Goal: Task Accomplishment & Management: Complete application form

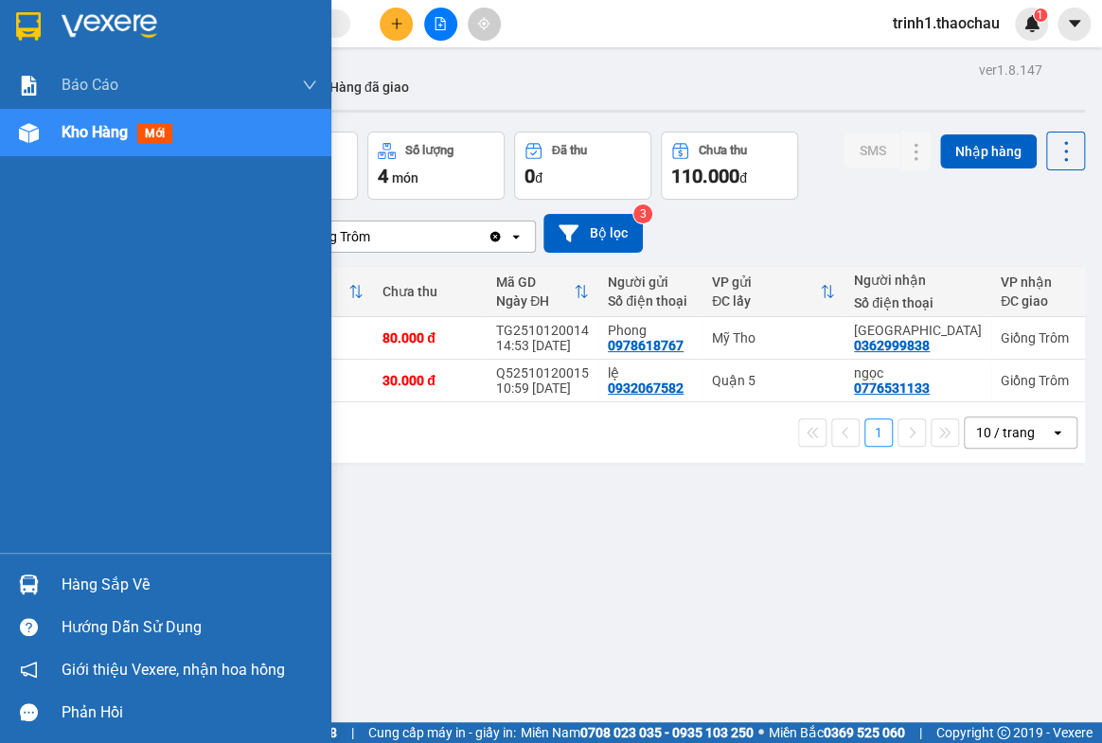
click at [93, 578] on div "Hàng sắp về" at bounding box center [190, 585] width 256 height 28
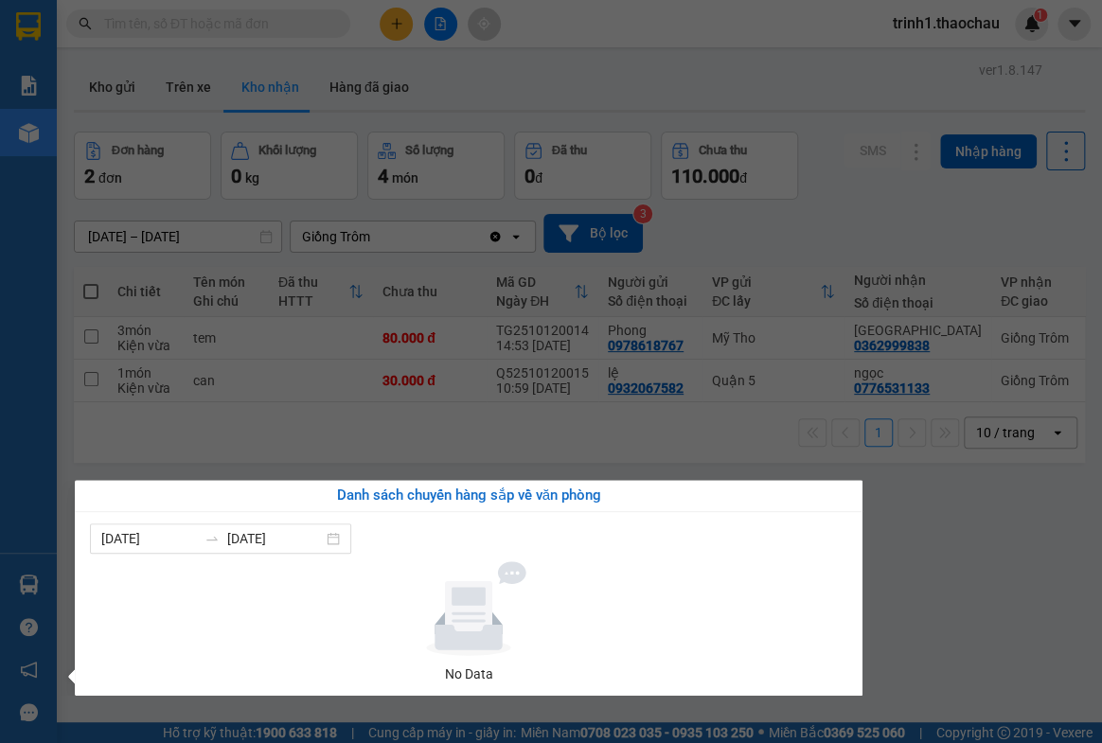
click at [963, 596] on section "Kết quả tìm kiếm ( 0 ) Bộ lọc No Data trinh1.thaochau 1 Báo cáo Báo cáo dòng ti…" at bounding box center [551, 371] width 1102 height 743
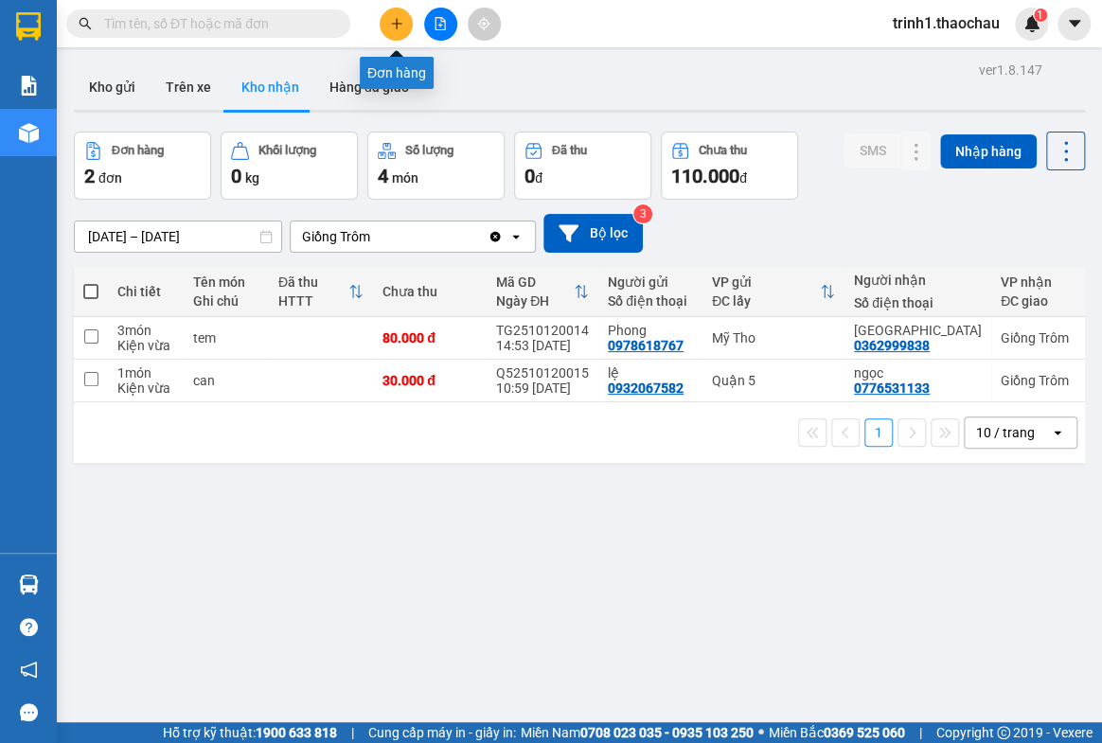
click at [390, 19] on icon "plus" at bounding box center [396, 23] width 13 height 13
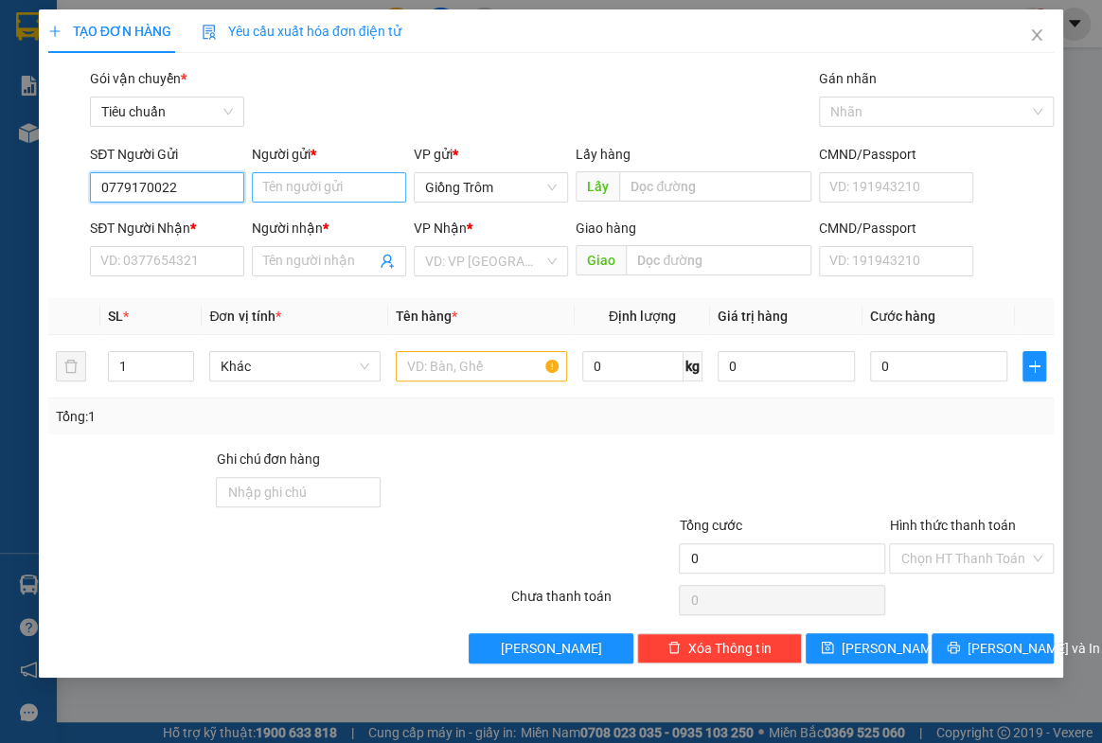
type input "0779170022"
click at [360, 175] on input "Người gửi *" at bounding box center [329, 187] width 154 height 30
type input "v"
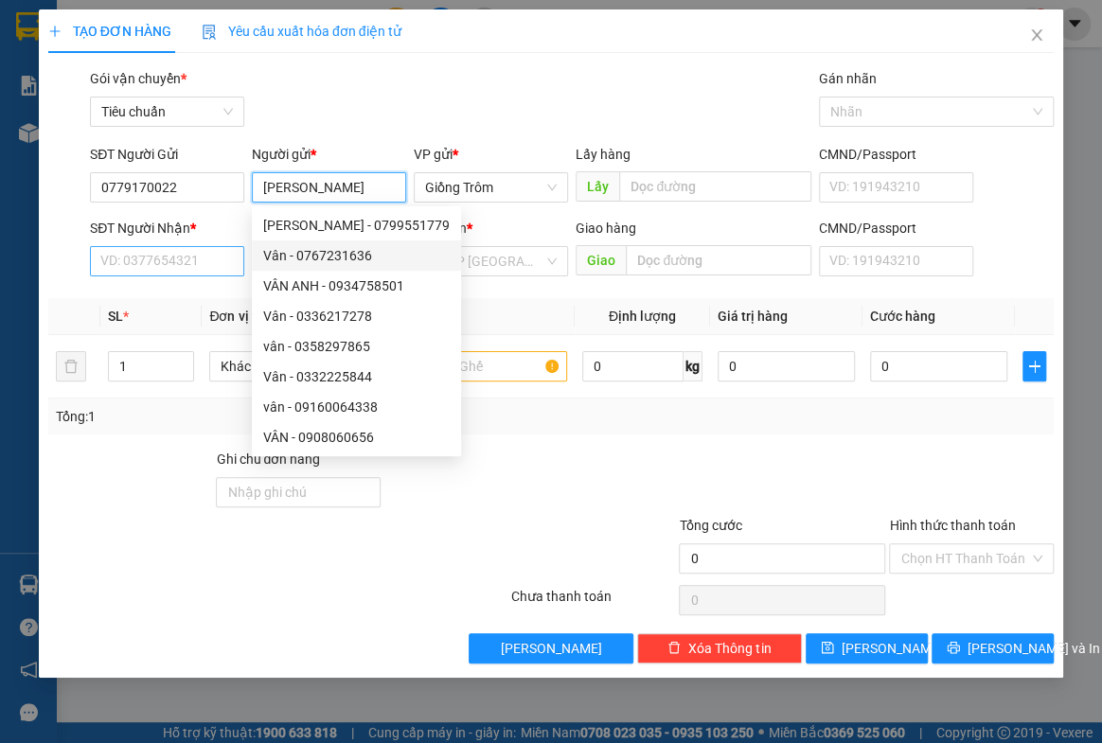
type input "[PERSON_NAME]"
click at [221, 264] on input "SĐT Người Nhận *" at bounding box center [167, 261] width 154 height 30
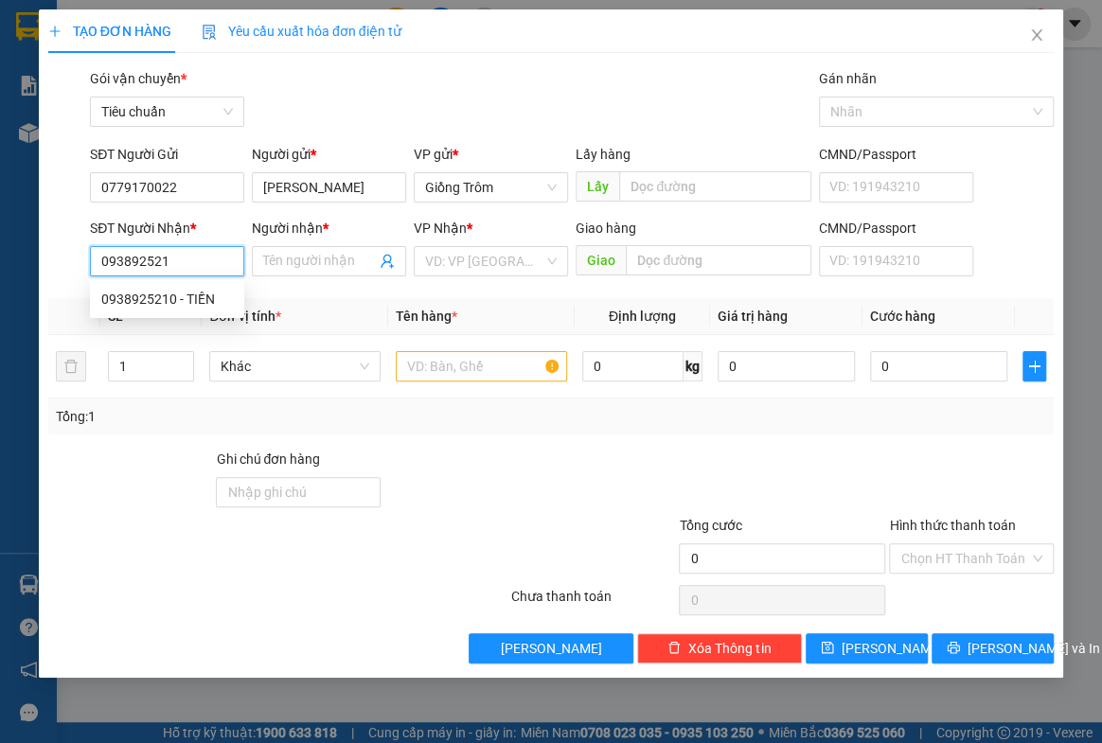
type input "0938925210"
click at [204, 303] on div "0938925210 - TIỀN" at bounding box center [167, 299] width 132 height 21
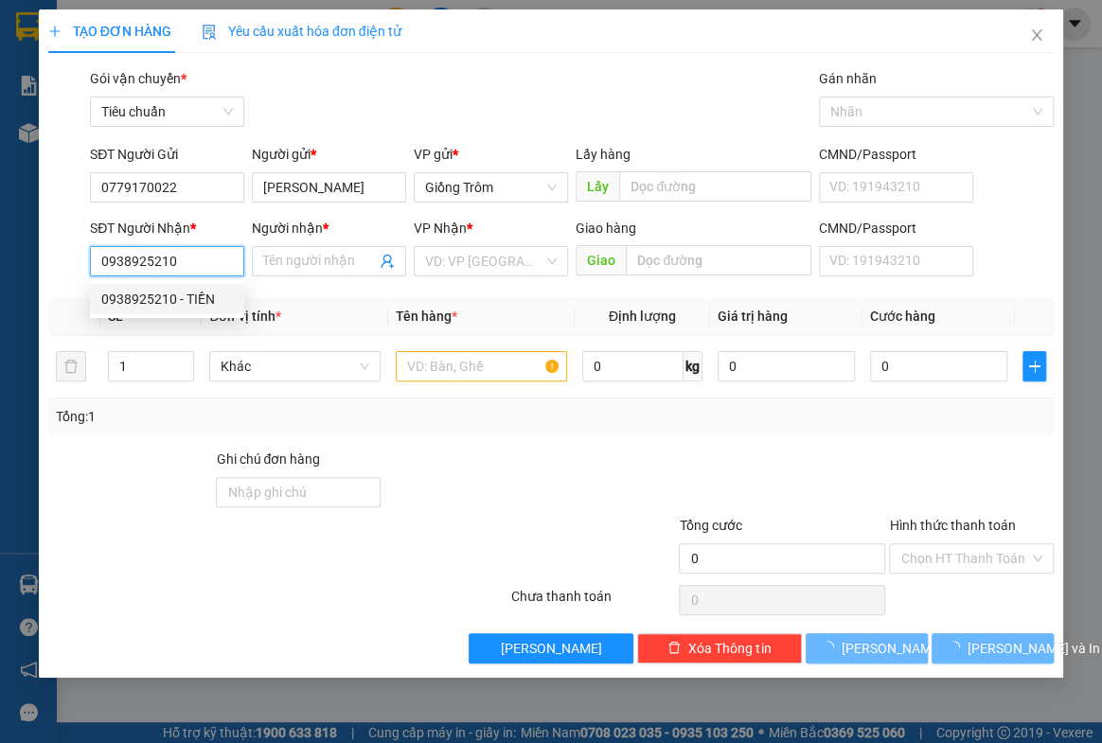
type input "TIỀN"
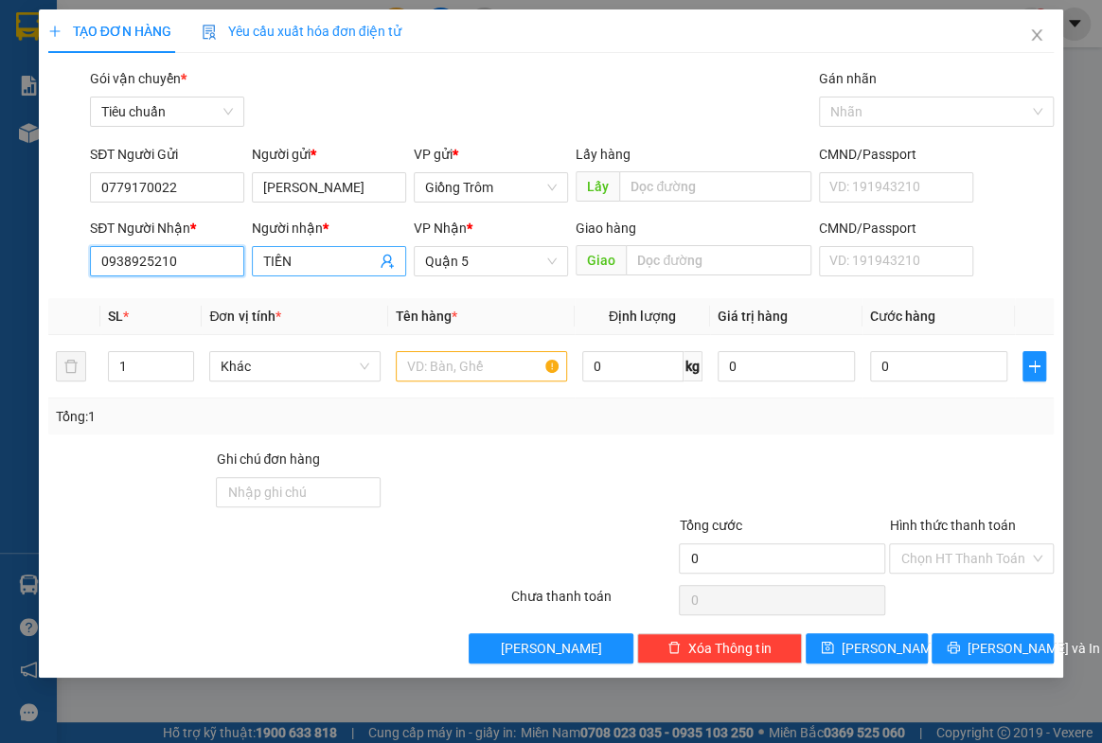
type input "0938925210"
drag, startPoint x: 306, startPoint y: 264, endPoint x: 236, endPoint y: 271, distance: 70.3
click at [236, 271] on div "SĐT Người Nhận * 0938925210 Người nhận * TIỀN VP Nhận * Quận 5 Giao hàng Giao C…" at bounding box center [571, 251] width 971 height 66
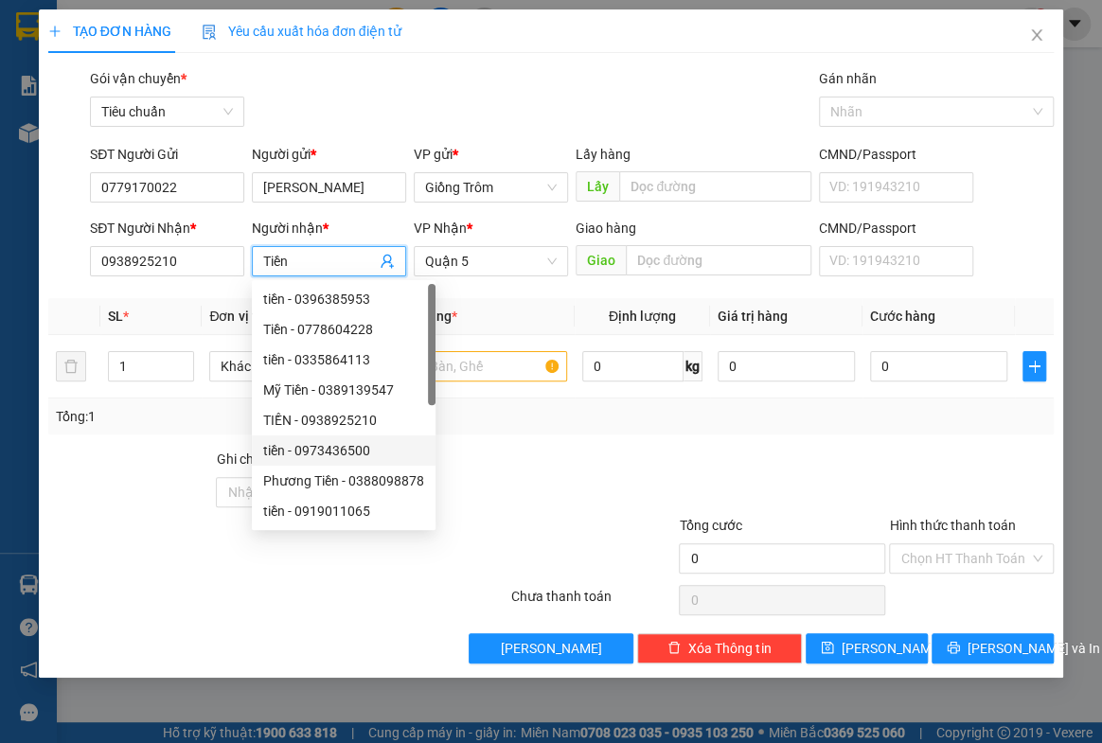
type input "Tiền"
click at [133, 486] on div at bounding box center [130, 482] width 168 height 66
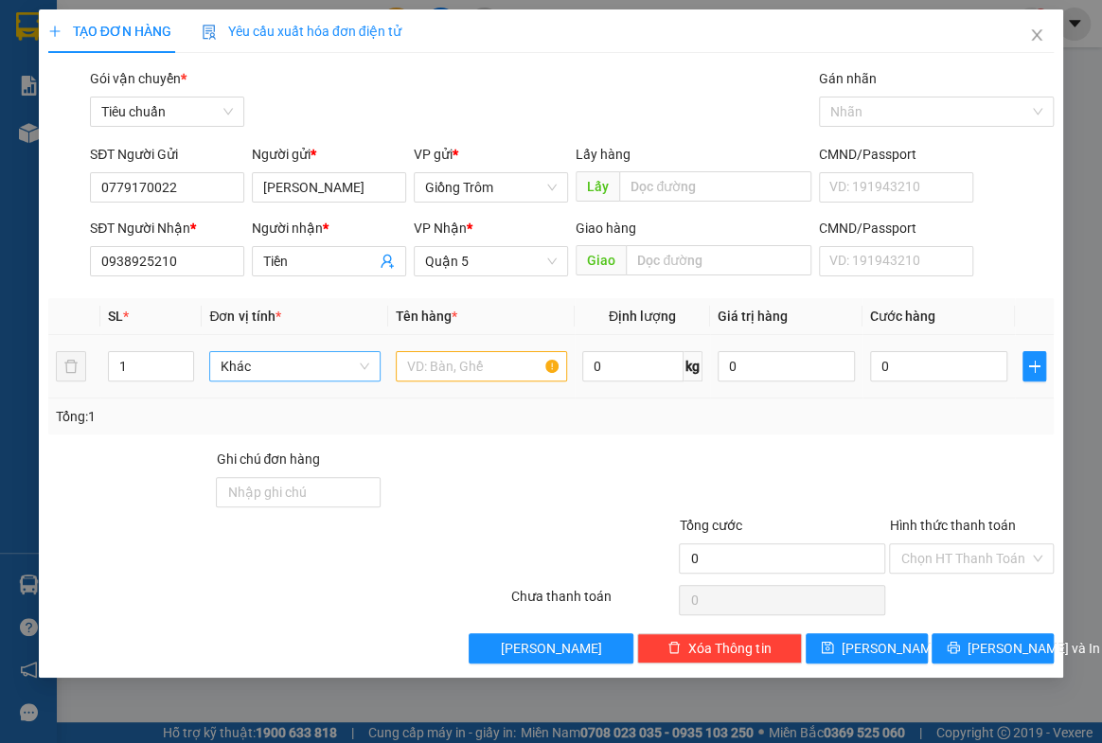
click at [241, 360] on span "Khác" at bounding box center [295, 366] width 149 height 28
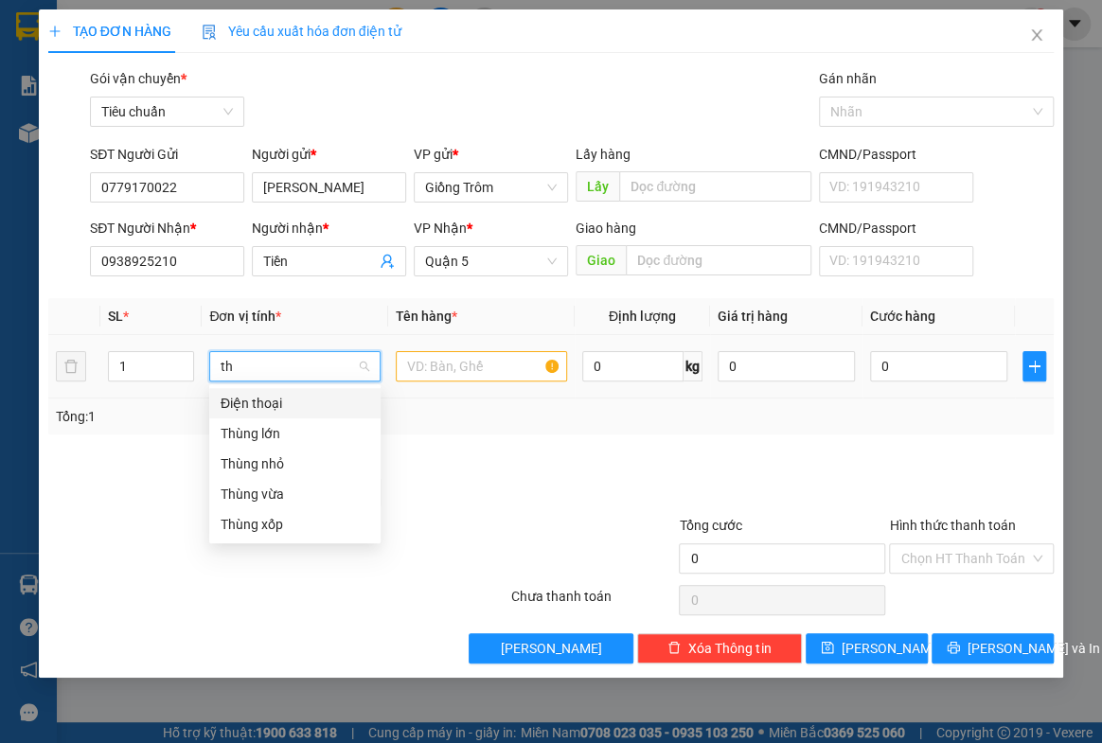
type input "thu"
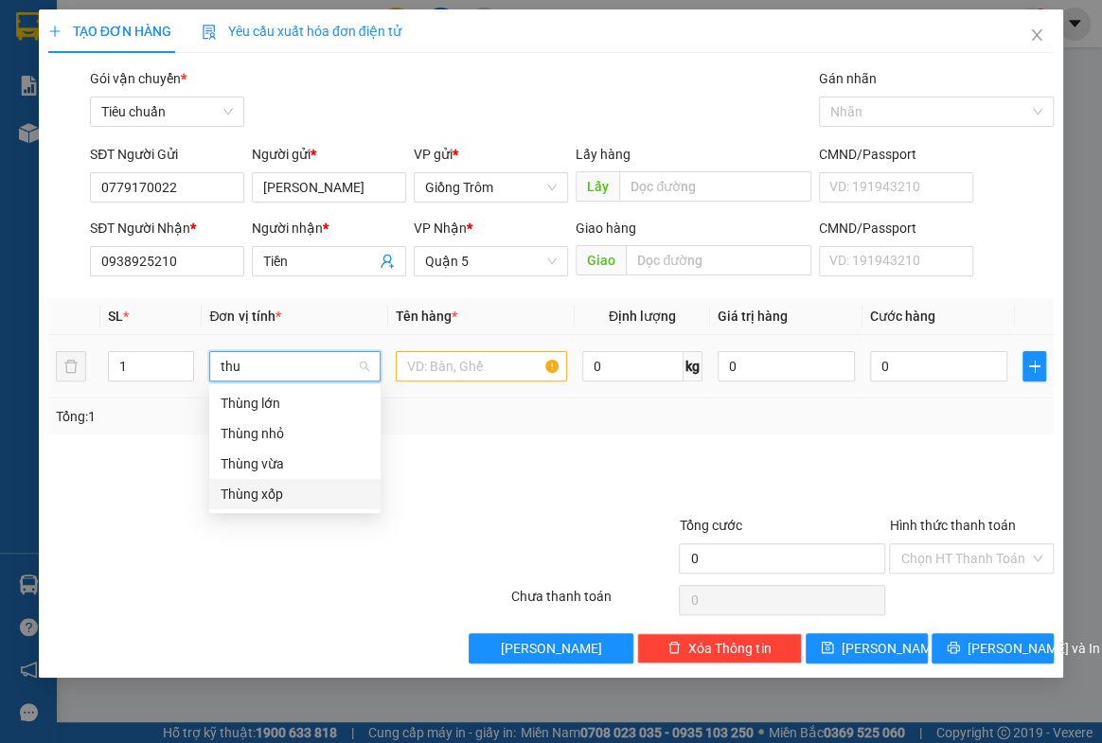
click at [272, 491] on div "Thùng xốp" at bounding box center [295, 494] width 149 height 21
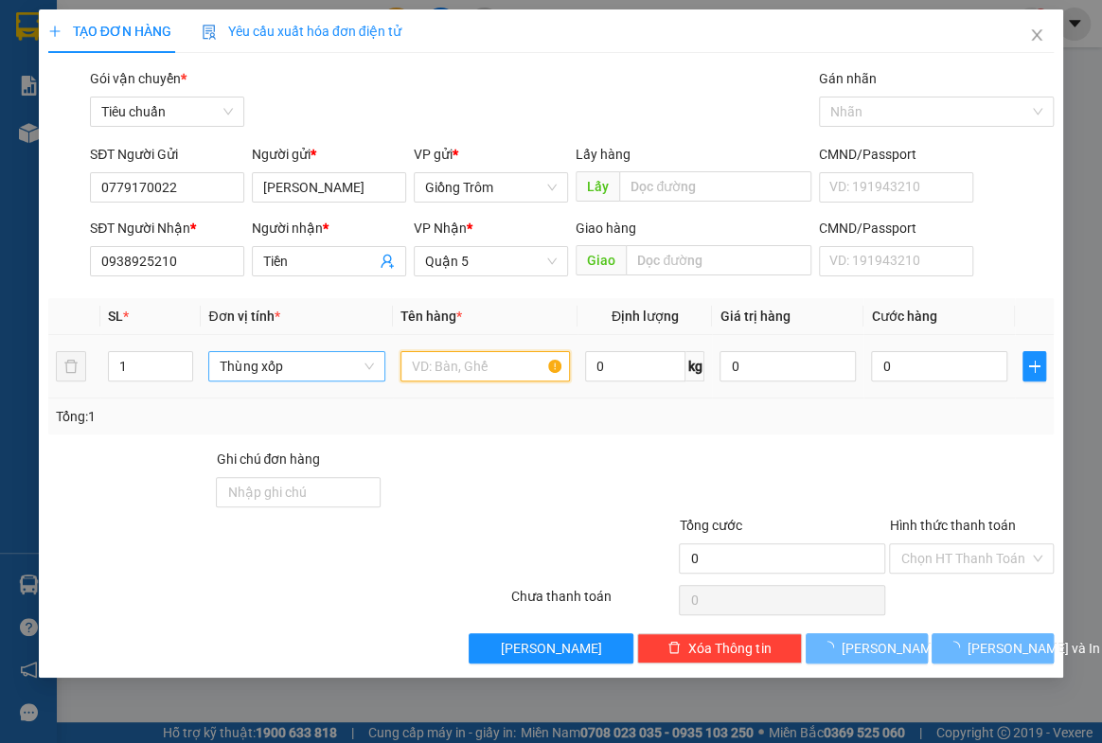
click at [463, 355] on input "text" at bounding box center [484, 366] width 169 height 30
type input "d"
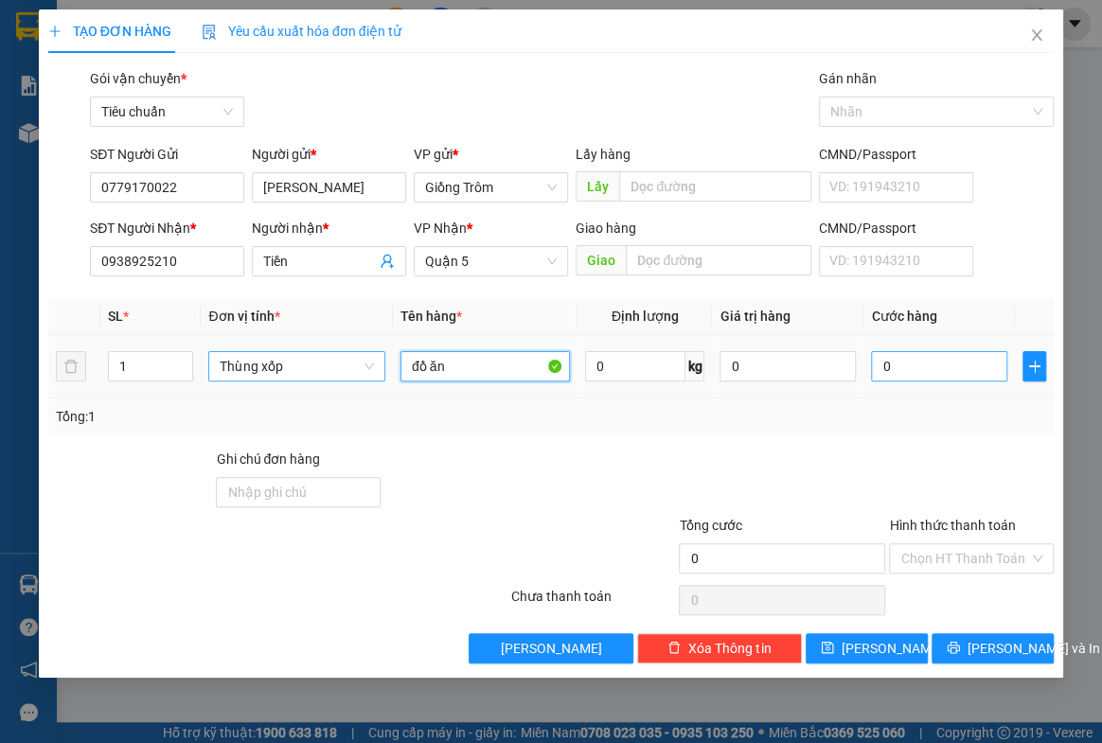
type input "đồ ăn"
click at [925, 366] on input "0" at bounding box center [939, 366] width 136 height 30
type input "3"
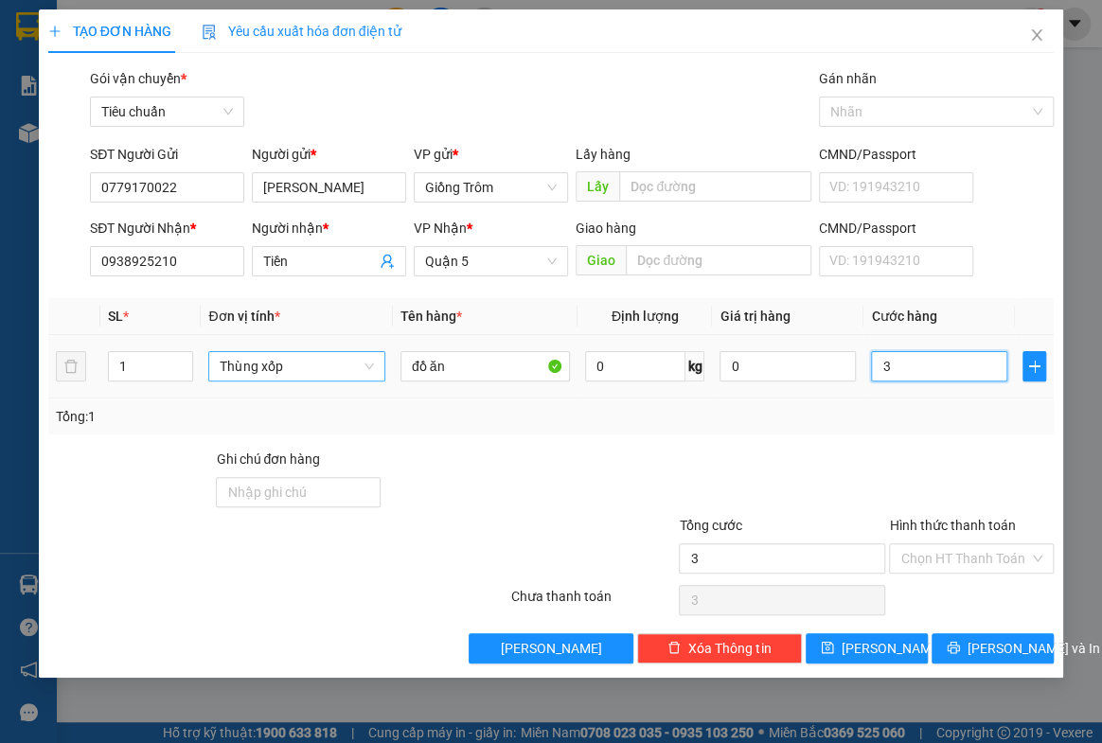
type input "35"
click at [925, 361] on input "35" at bounding box center [939, 366] width 136 height 30
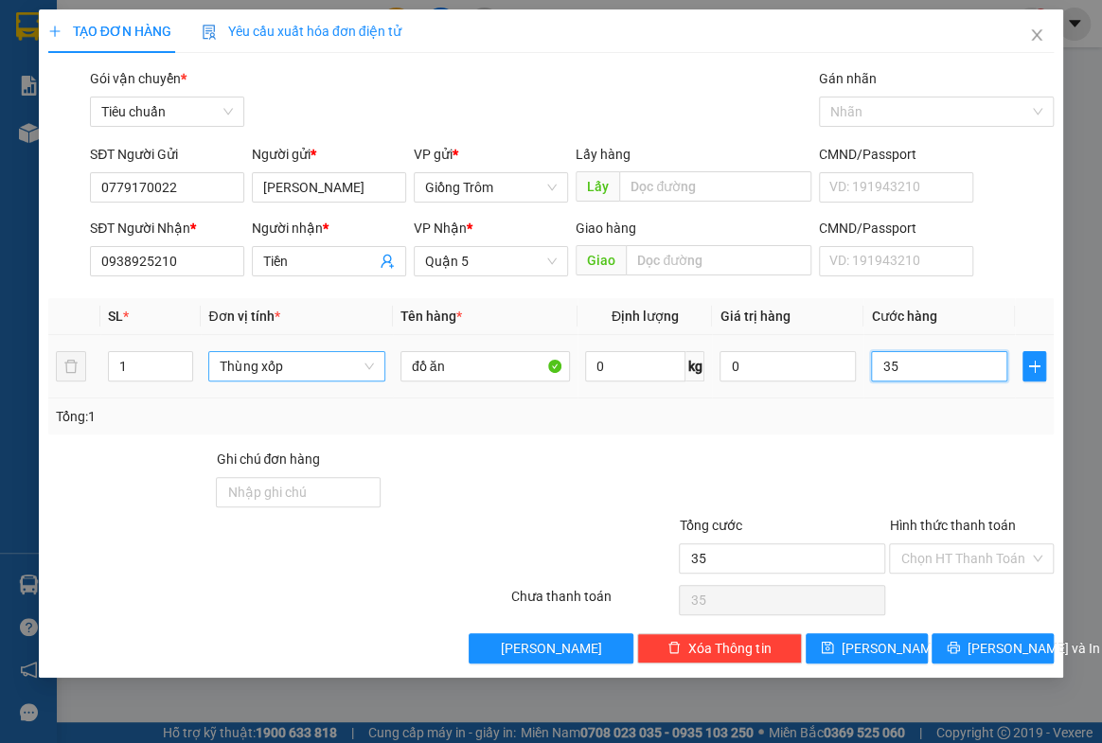
type input "4"
type input "40"
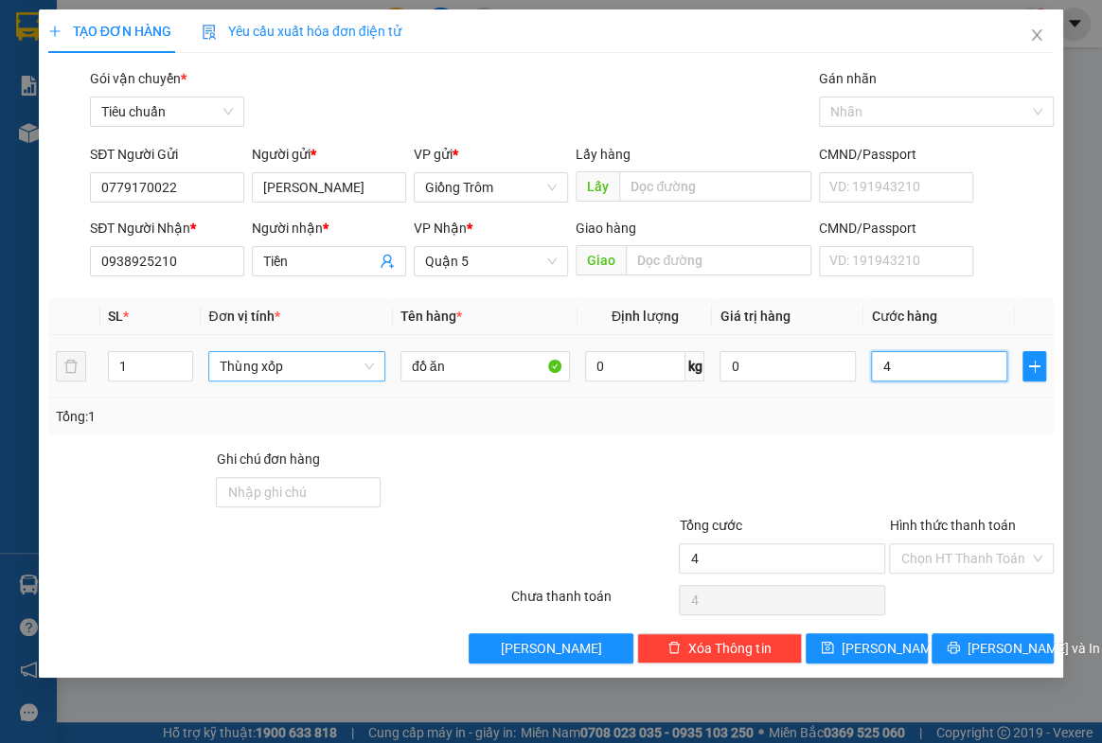
type input "40"
type input "40.000"
click at [960, 641] on icon "printer" at bounding box center [952, 647] width 13 height 13
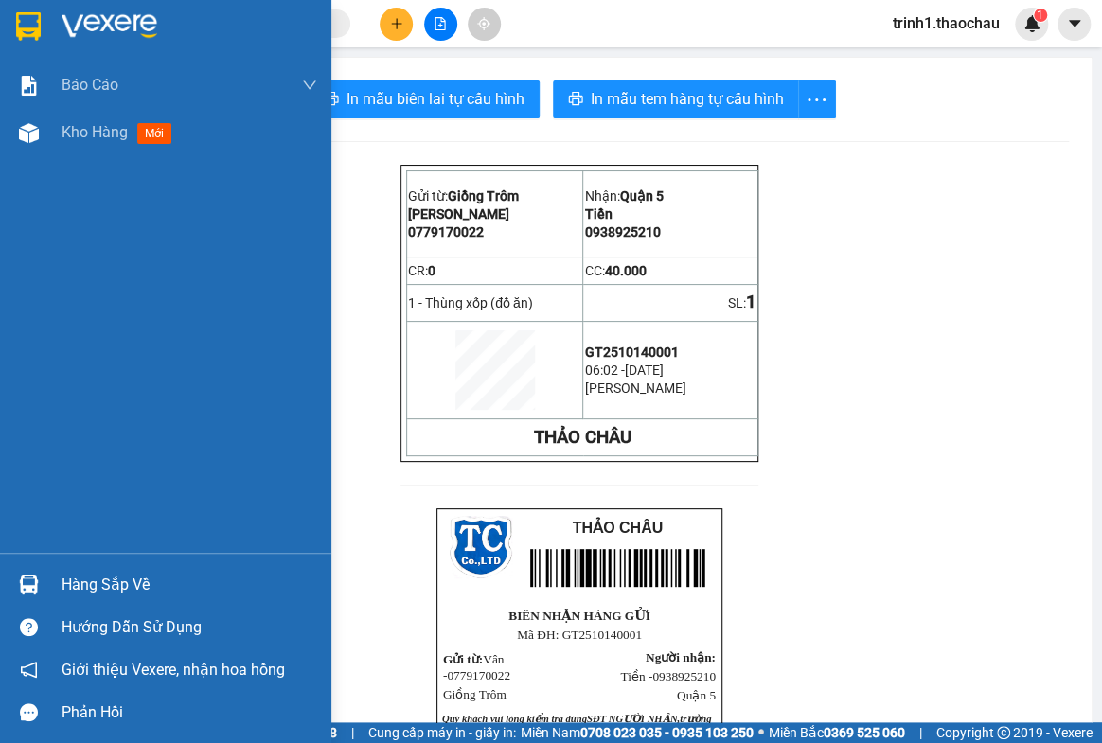
click at [56, 585] on div "Hàng sắp về" at bounding box center [165, 584] width 331 height 43
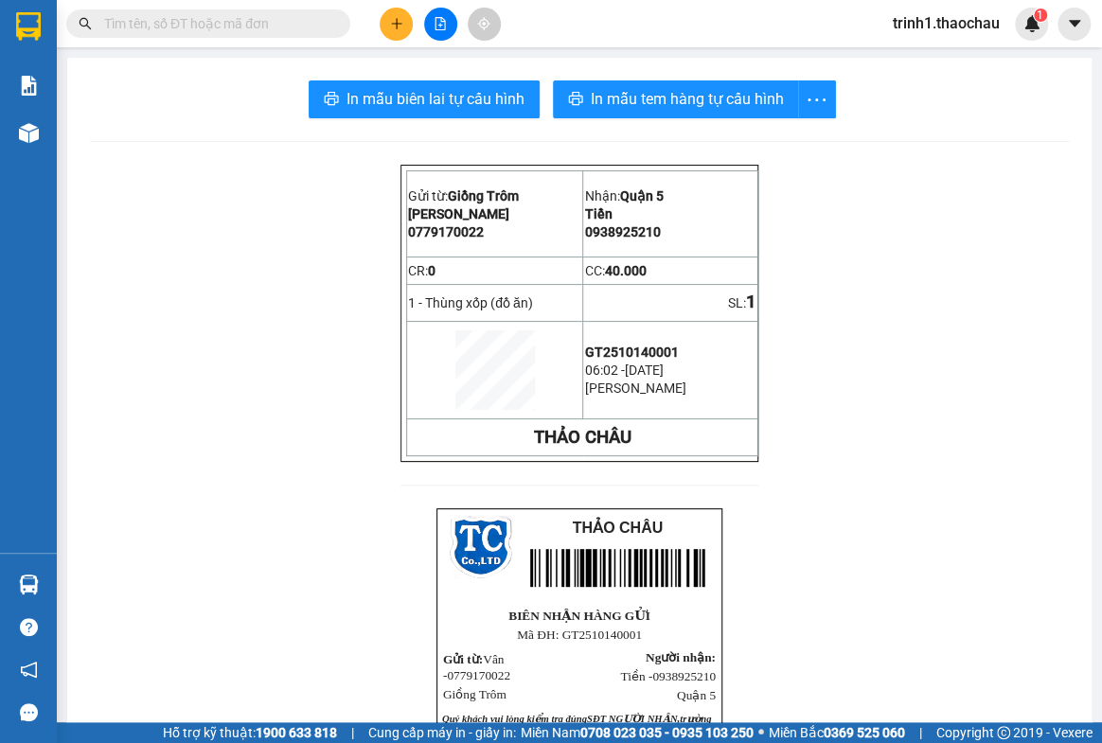
click at [989, 504] on section "Kết quả tìm kiếm ( 0 ) Bộ lọc No Data trinh1.thaochau 1 Báo cáo Báo cáo dòng ti…" at bounding box center [551, 371] width 1102 height 743
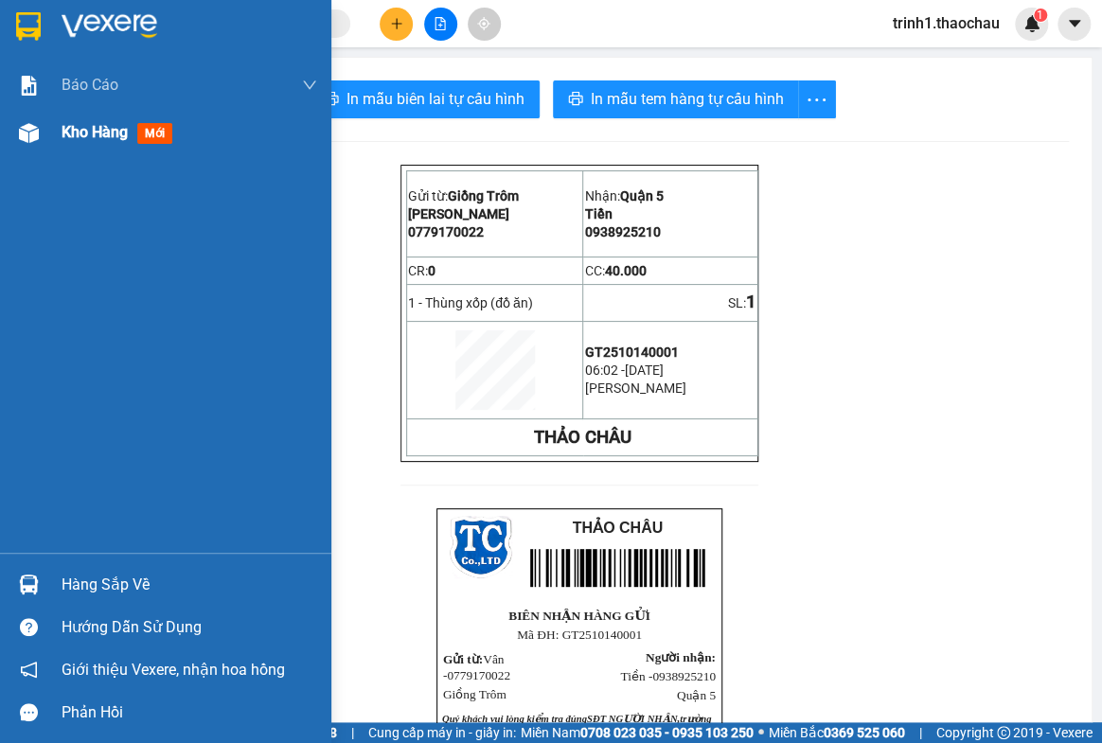
click at [86, 129] on span "Kho hàng" at bounding box center [95, 132] width 66 height 18
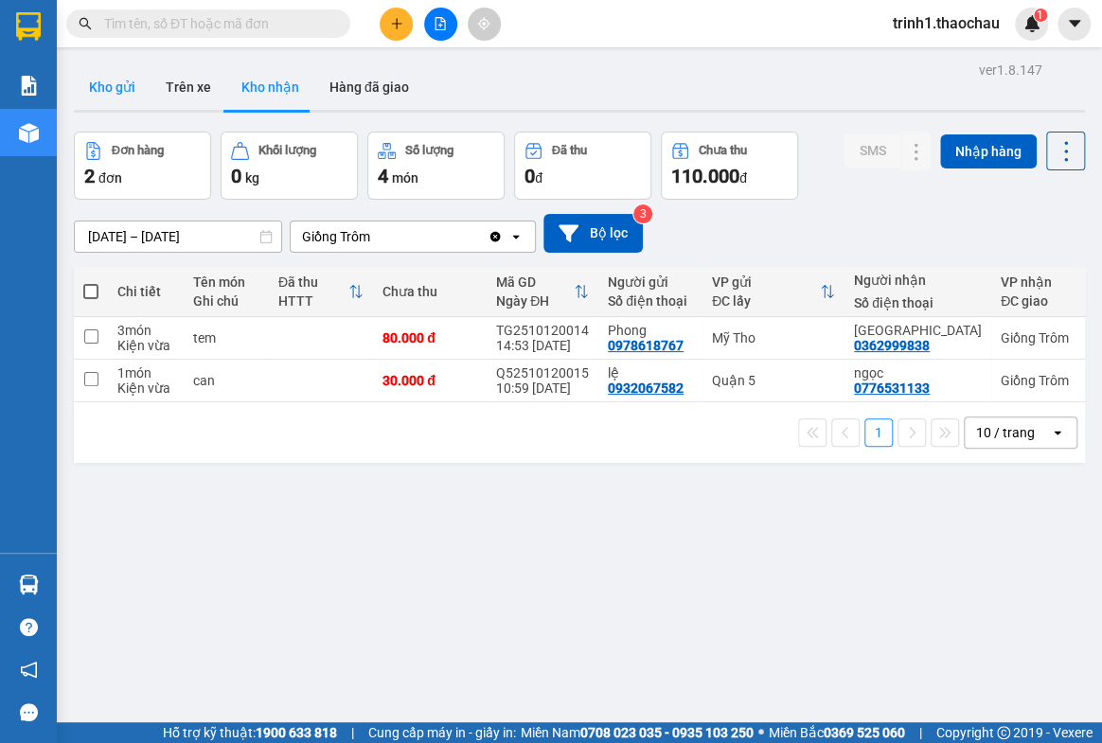
click at [95, 76] on button "Kho gửi" at bounding box center [112, 86] width 77 height 45
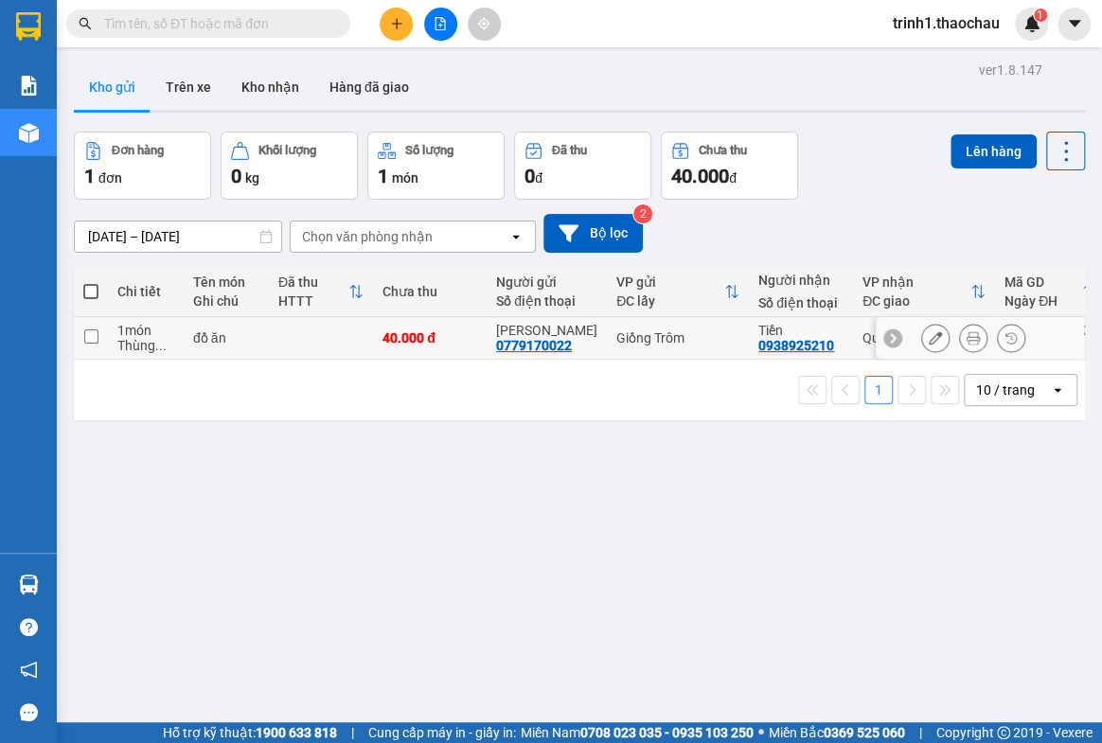
click at [97, 338] on input "checkbox" at bounding box center [91, 336] width 14 height 14
checkbox input "true"
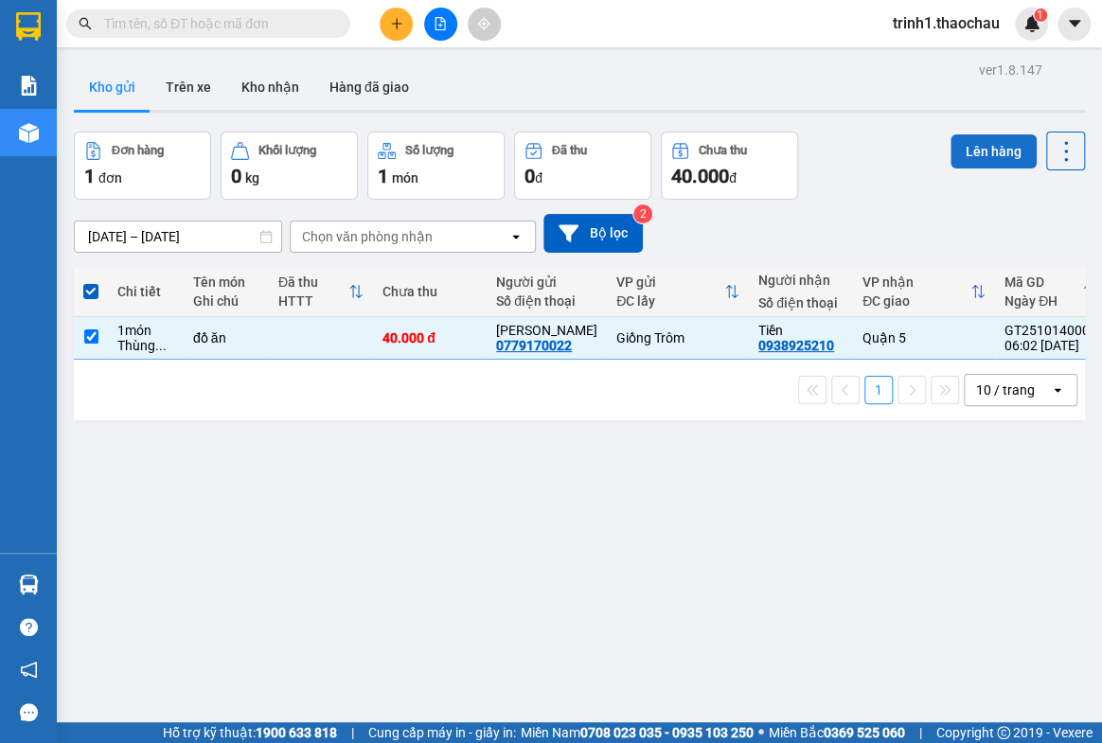
click at [980, 150] on button "Lên hàng" at bounding box center [993, 151] width 86 height 34
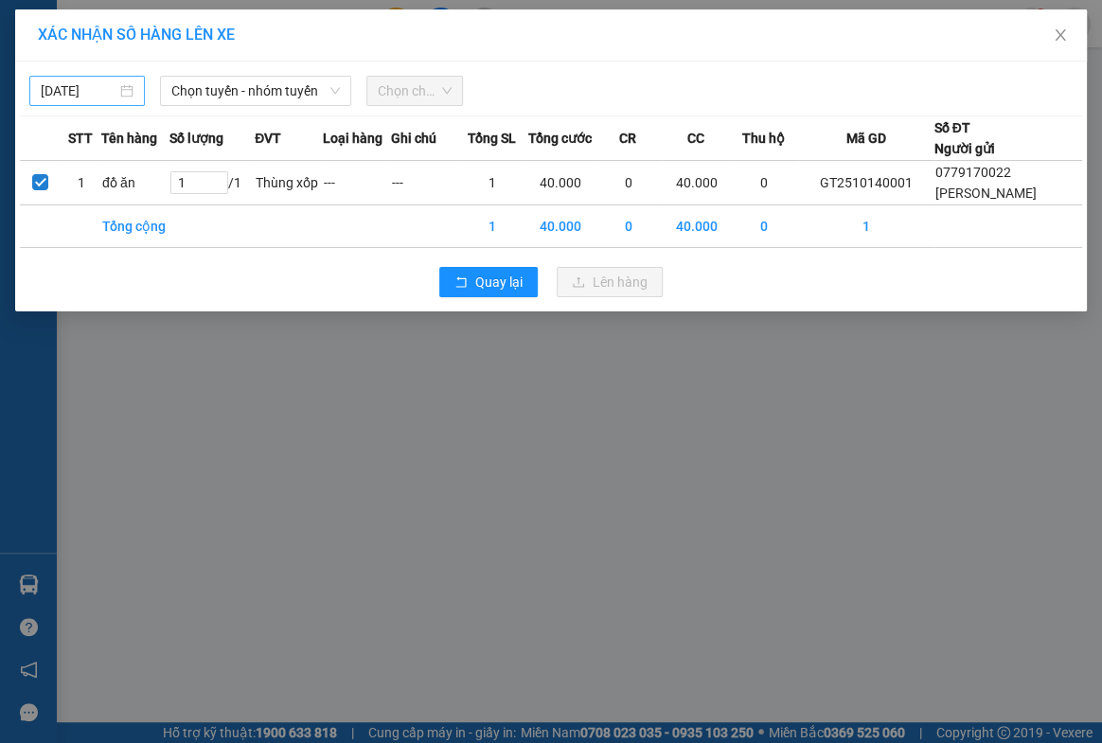
click at [96, 89] on input "[DATE]" at bounding box center [79, 90] width 76 height 21
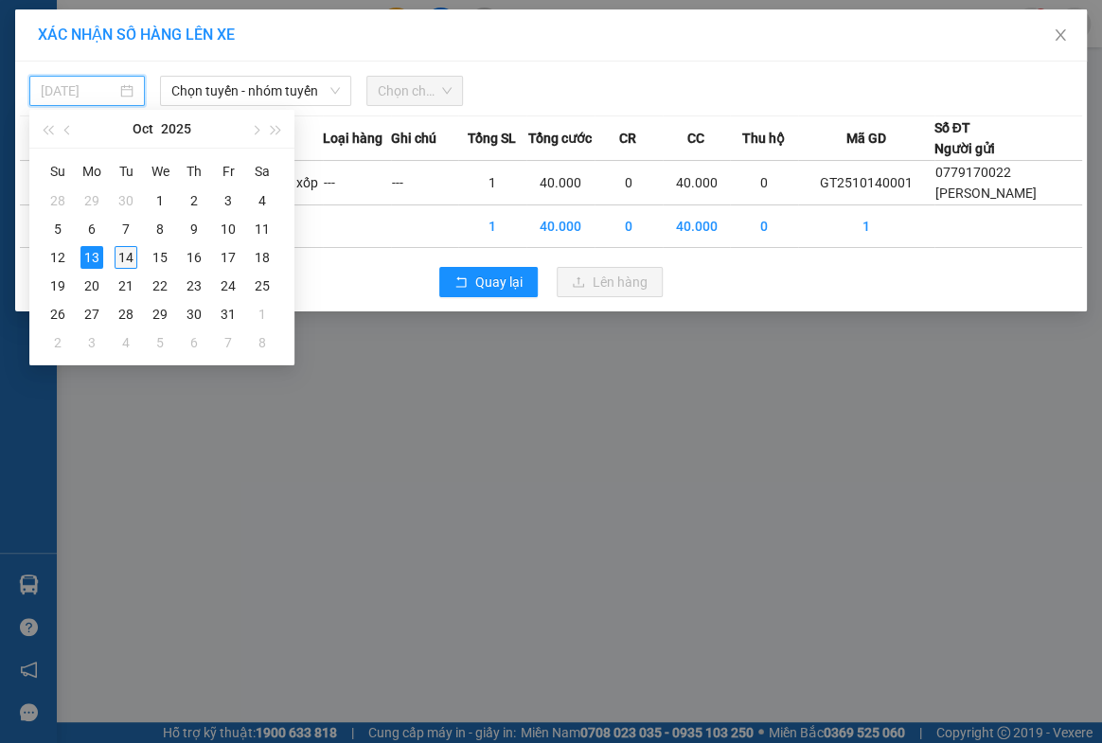
click at [123, 258] on div "14" at bounding box center [126, 257] width 23 height 23
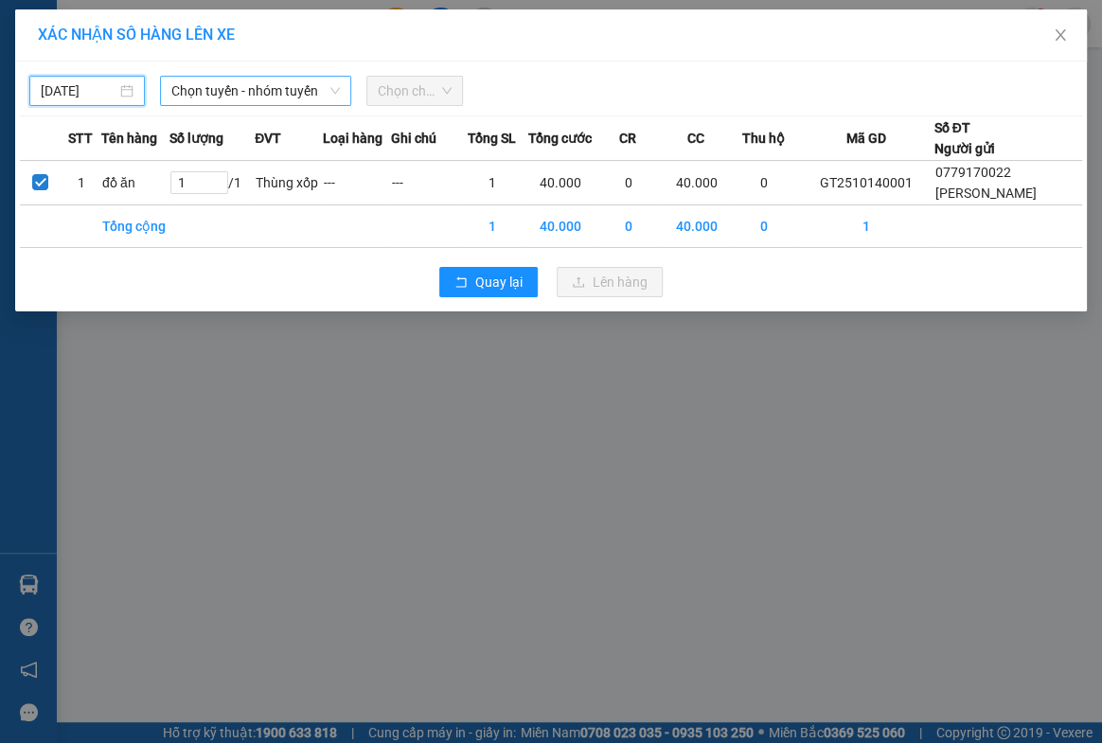
click at [209, 95] on span "Chọn tuyến - nhóm tuyến" at bounding box center [255, 91] width 168 height 28
type input "[DATE]"
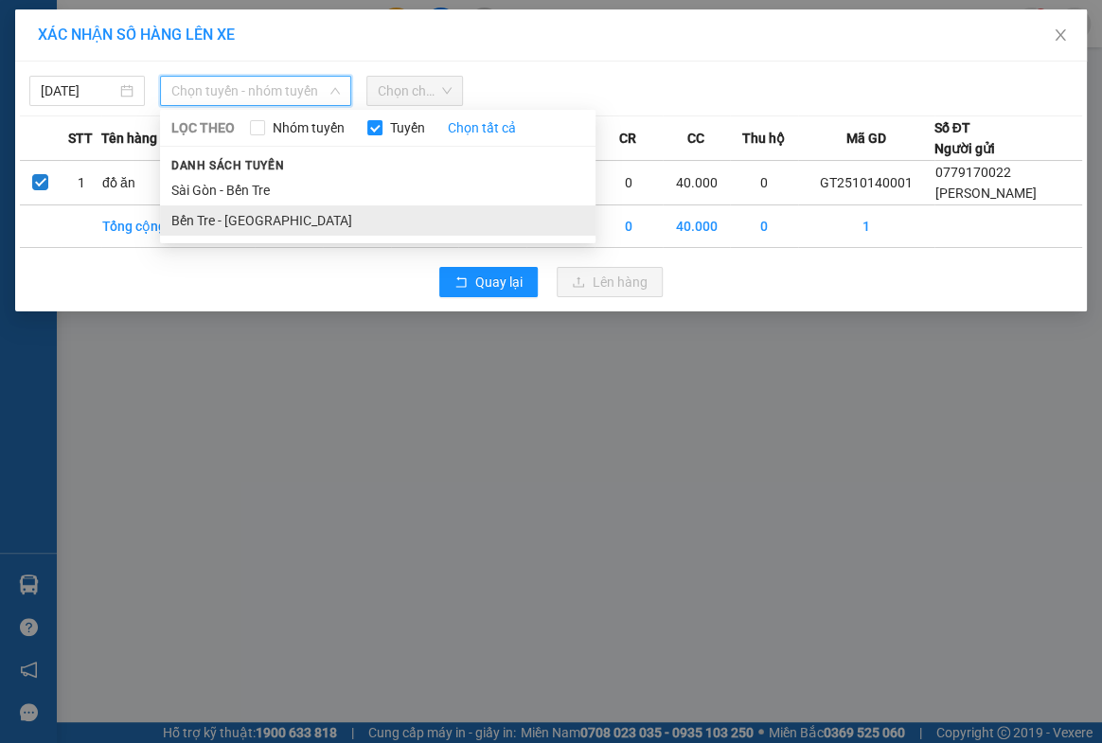
click at [207, 218] on li "Bến Tre - [GEOGRAPHIC_DATA]" at bounding box center [377, 220] width 435 height 30
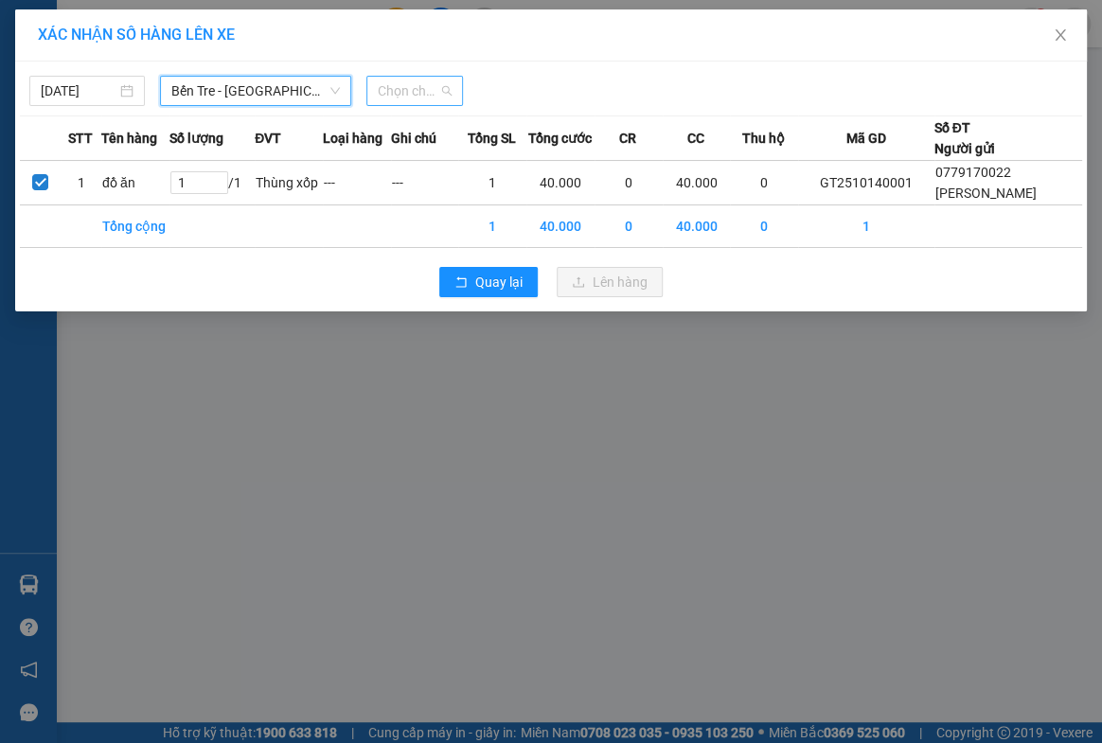
click at [393, 91] on span "Chọn chuyến" at bounding box center [415, 91] width 75 height 28
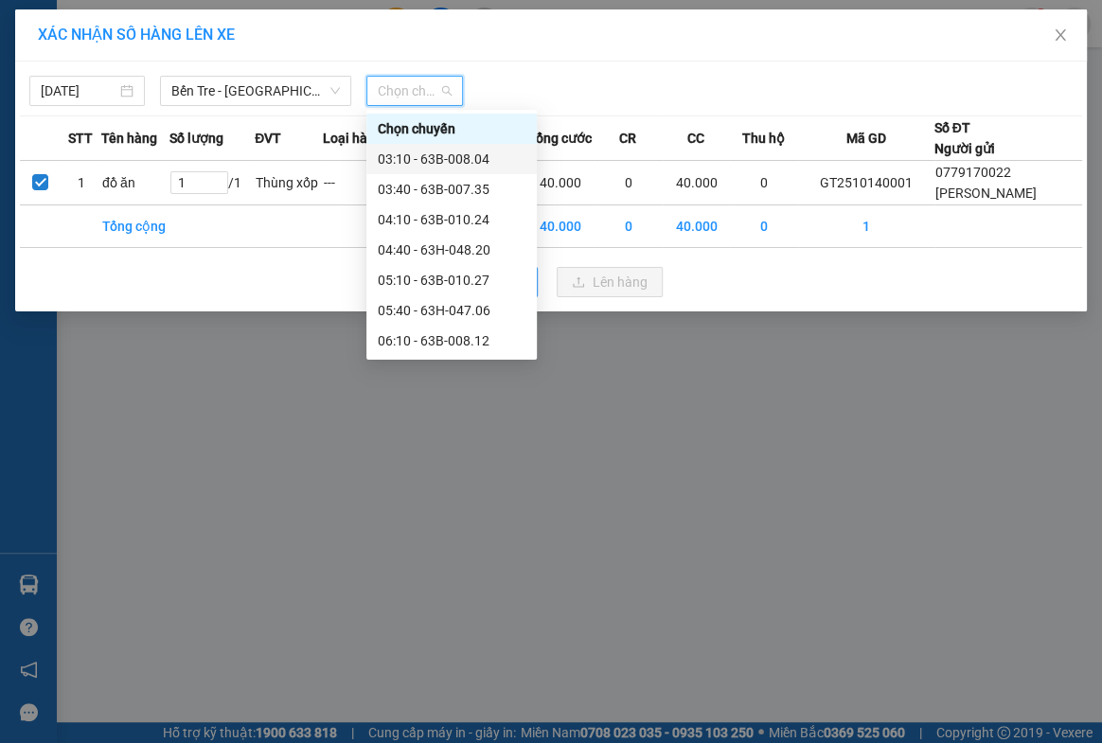
scroll to position [171, 0]
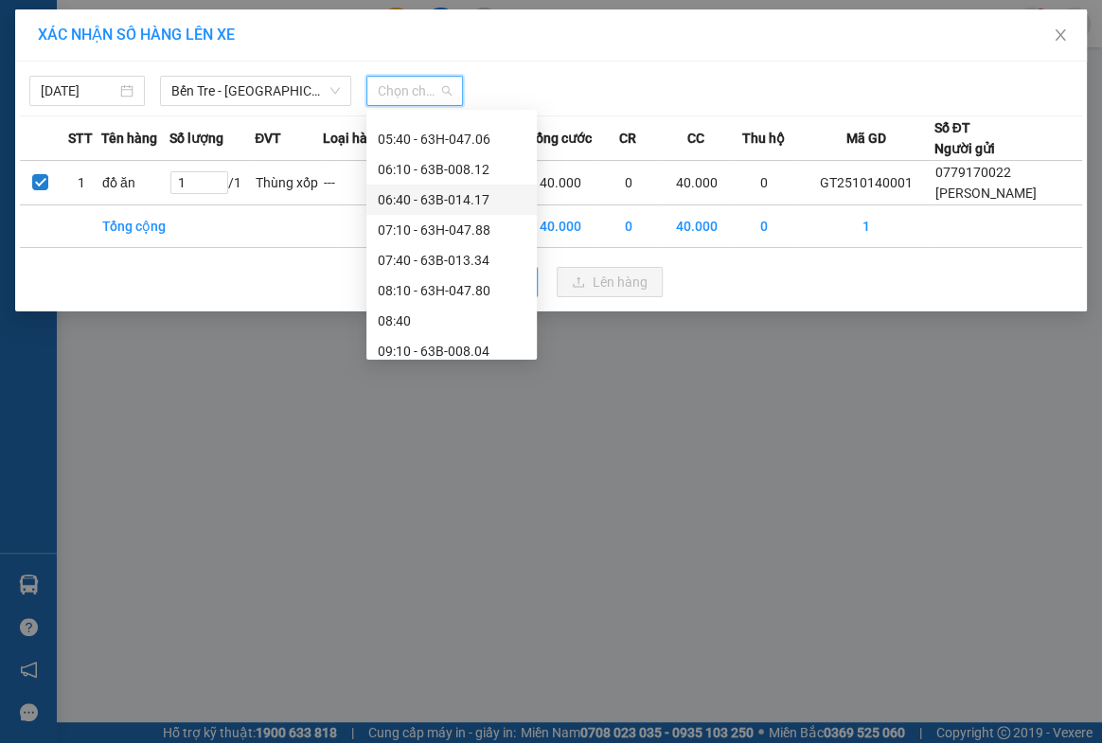
click at [433, 199] on div "06:40 - 63B-014.17" at bounding box center [452, 199] width 148 height 21
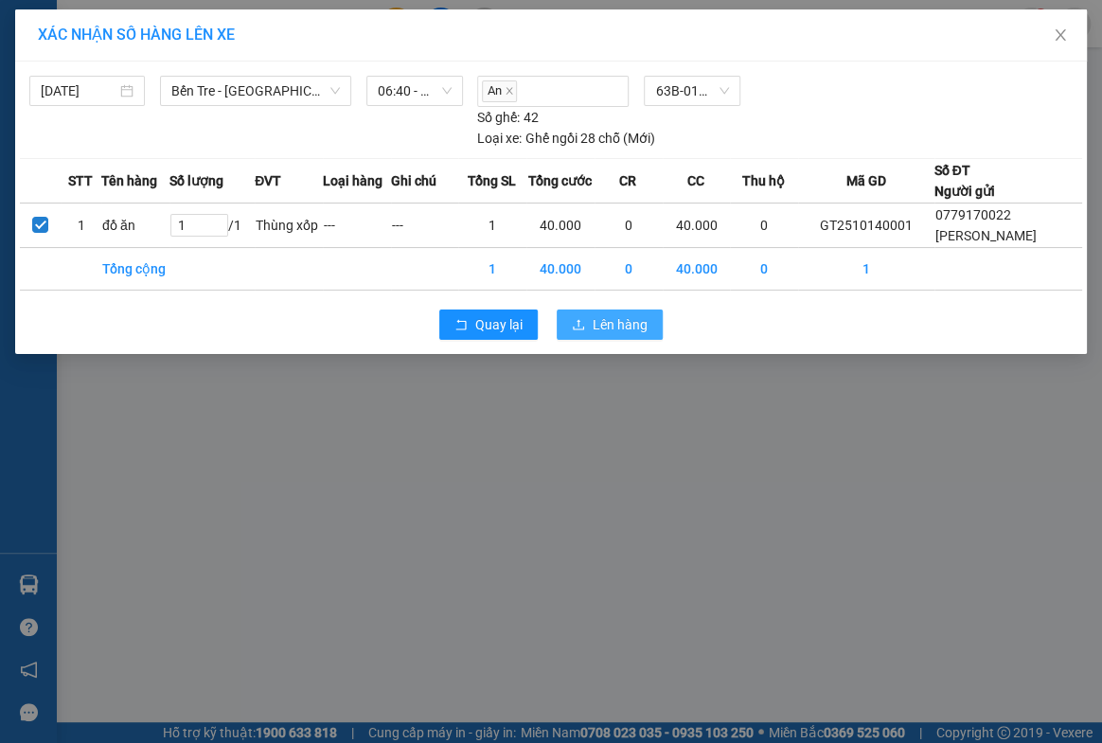
click at [625, 327] on span "Lên hàng" at bounding box center [619, 324] width 55 height 21
